Goal: Task Accomplishment & Management: Manage account settings

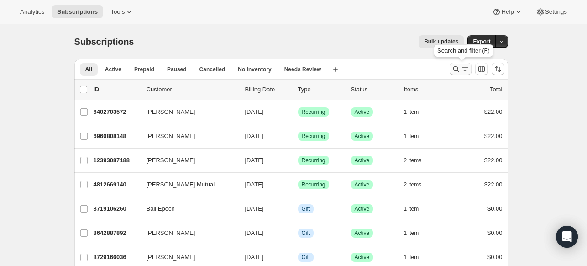
click at [458, 69] on icon "Search and filter results" at bounding box center [456, 68] width 9 height 9
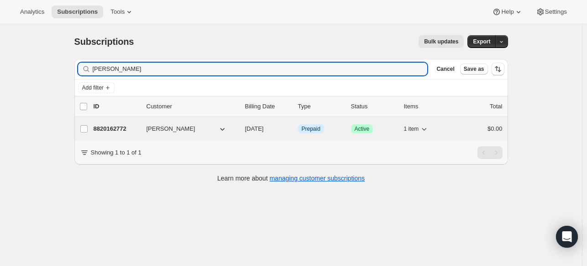
type input "[PERSON_NAME]"
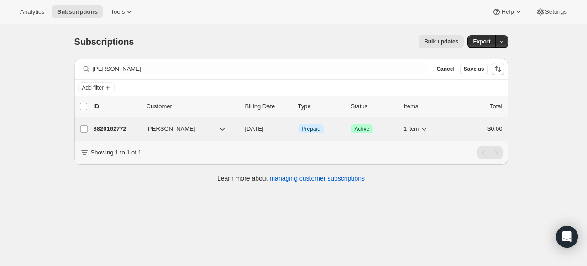
click at [159, 127] on span "[PERSON_NAME]" at bounding box center [171, 128] width 49 height 9
click at [117, 128] on p "8820162772" at bounding box center [117, 128] width 46 height 9
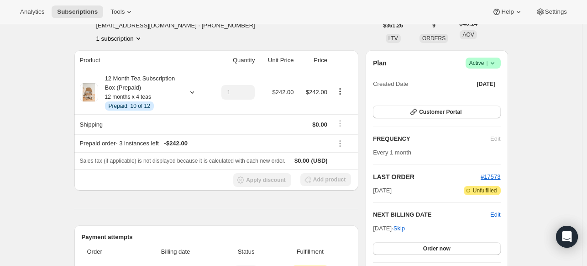
scroll to position [27, 0]
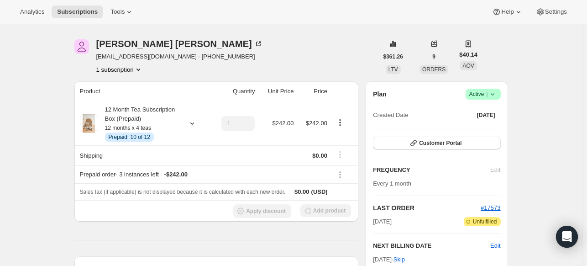
click at [497, 93] on icon at bounding box center [492, 94] width 9 height 9
